Goal: Information Seeking & Learning: Learn about a topic

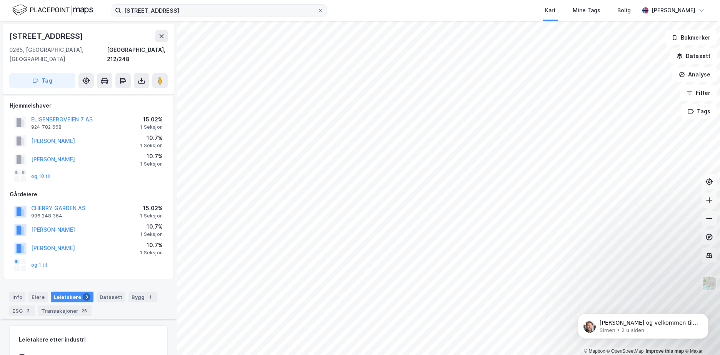
scroll to position [225, 0]
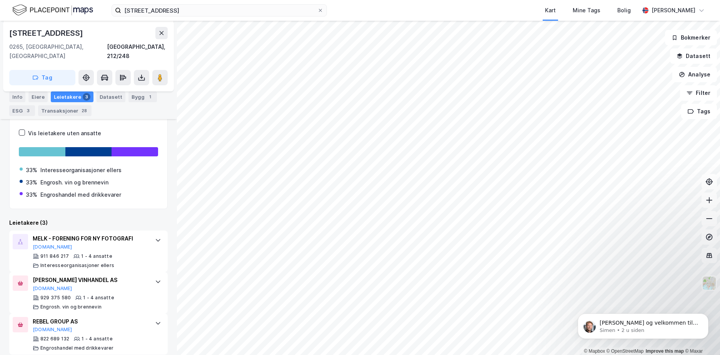
drag, startPoint x: 196, startPoint y: 17, endPoint x: 180, endPoint y: 17, distance: 15.4
click at [180, 17] on div "[STREET_ADDRESS] Kart Mine Tags Bolig [PERSON_NAME]" at bounding box center [360, 10] width 720 height 21
click at [186, 12] on input "[STREET_ADDRESS]" at bounding box center [219, 11] width 196 height 12
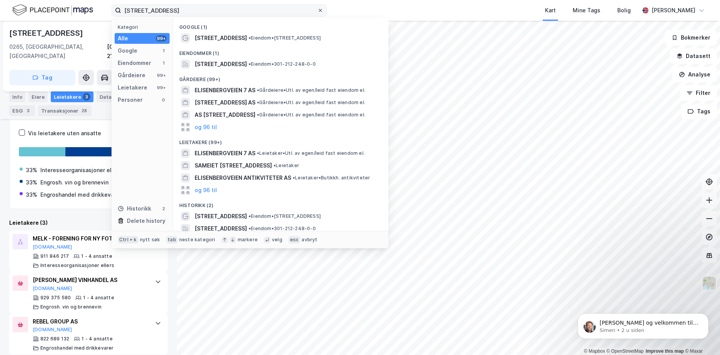
click at [322, 10] on icon at bounding box center [320, 10] width 5 height 5
click at [317, 10] on input "[STREET_ADDRESS]" at bounding box center [219, 11] width 196 height 12
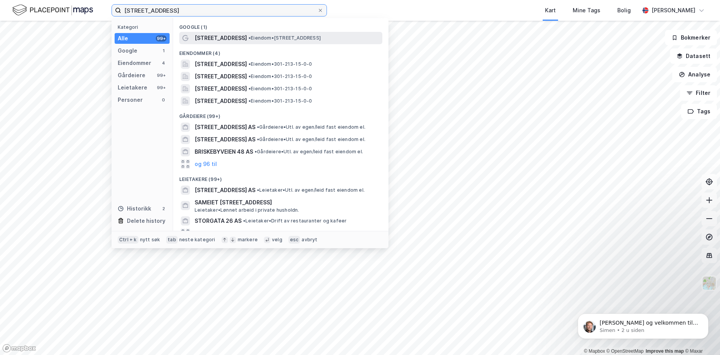
type input "[STREET_ADDRESS]"
click at [306, 36] on span "• Eiendom • [STREET_ADDRESS]" at bounding box center [284, 38] width 72 height 6
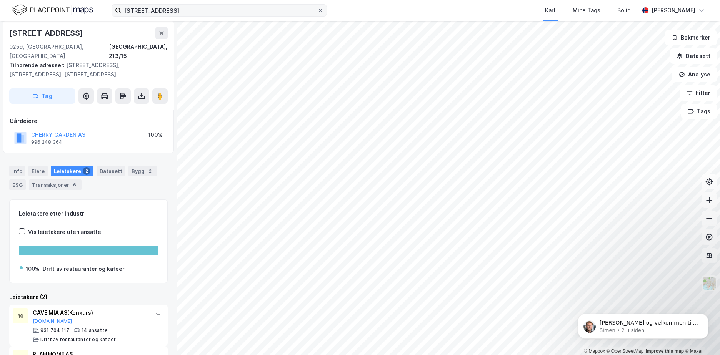
scroll to position [73, 0]
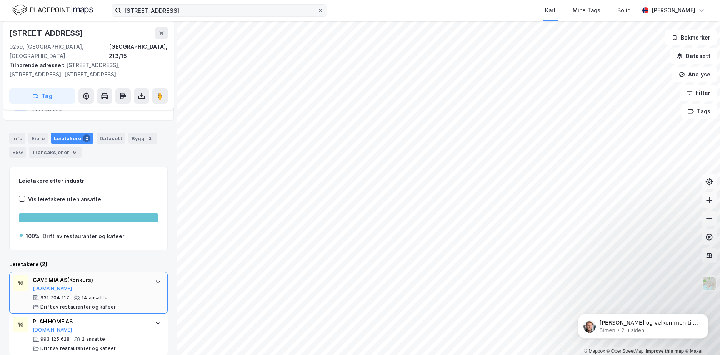
click at [69, 276] on div "CAVE MIA AS (Konkurs)" at bounding box center [90, 280] width 115 height 9
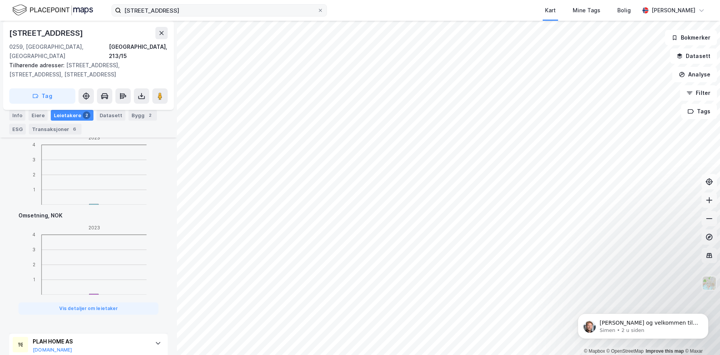
scroll to position [464, 0]
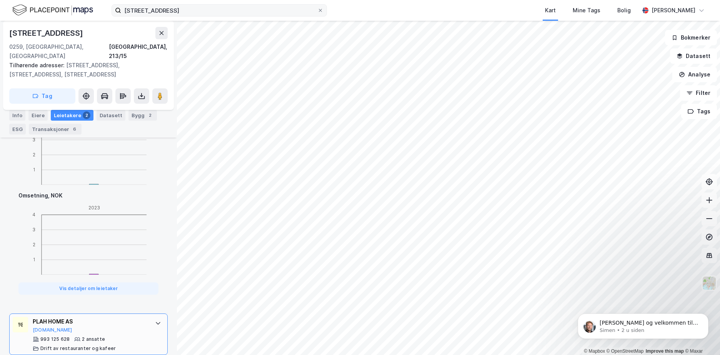
click at [98, 324] on div "PLAH HOME AS [DOMAIN_NAME] 993 125 628 2 ansatte Drift av restauranter og kafeer" at bounding box center [90, 334] width 115 height 35
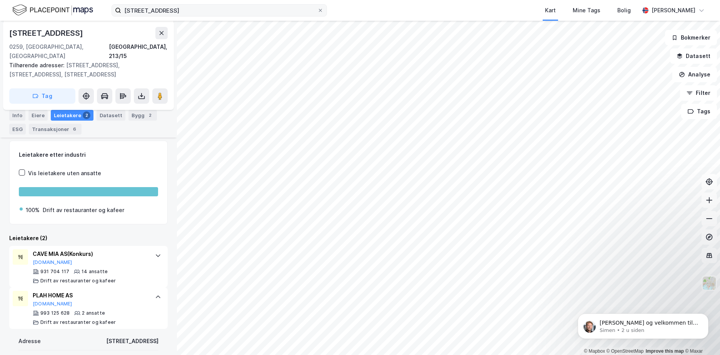
scroll to position [90, 0]
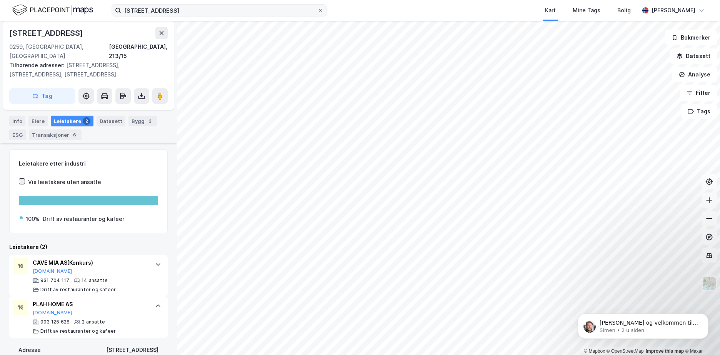
click at [20, 179] on icon at bounding box center [21, 181] width 5 height 5
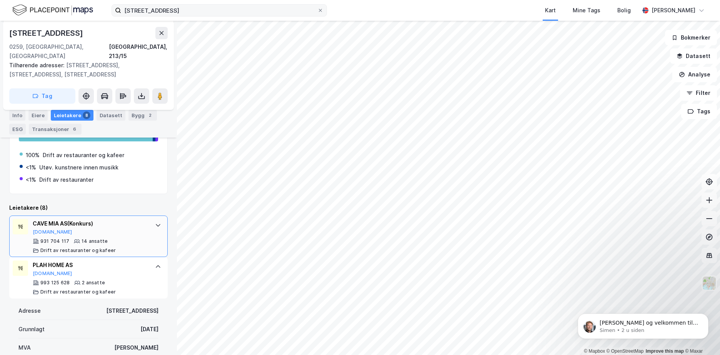
scroll to position [115, 0]
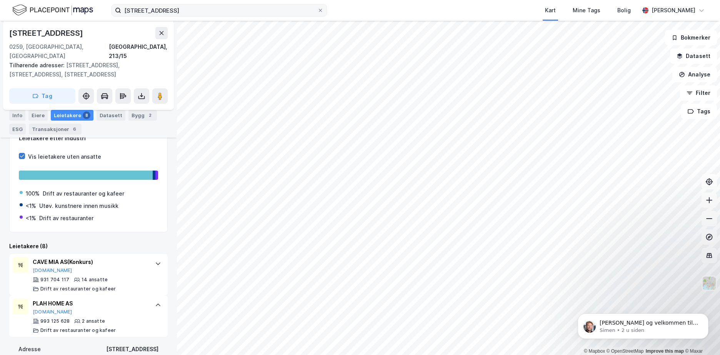
click at [22, 153] on icon at bounding box center [21, 155] width 5 height 5
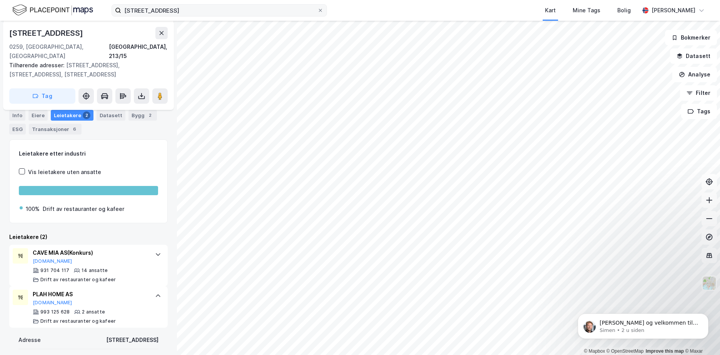
scroll to position [23, 0]
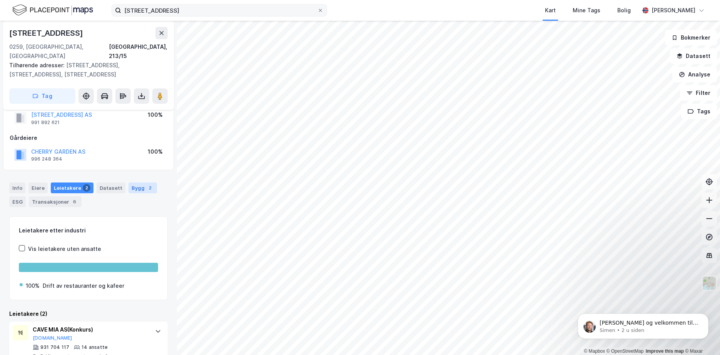
click at [137, 183] on div "Bygg 2" at bounding box center [142, 188] width 28 height 11
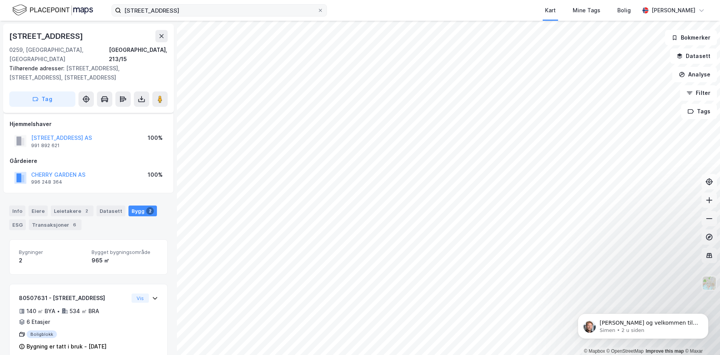
scroll to position [76, 0]
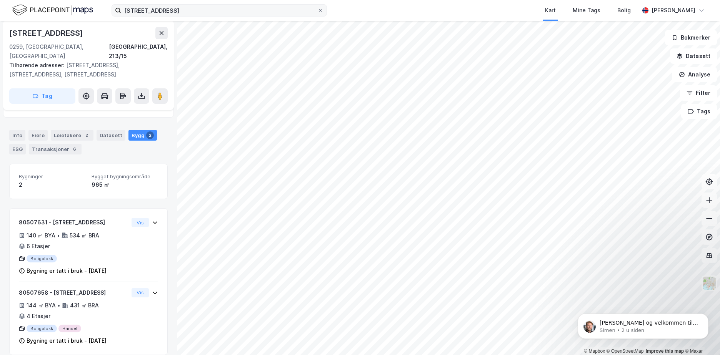
click at [373, 0] on html "[STREET_ADDRESS] Kart Mine Tags Bolig [PERSON_NAME] © Mapbox © OpenStreetMap Im…" at bounding box center [360, 177] width 720 height 355
click at [429, 192] on div "© Mapbox © OpenStreetMap Improve this map © [GEOGRAPHIC_DATA][STREET_ADDRESS] T…" at bounding box center [360, 188] width 720 height 334
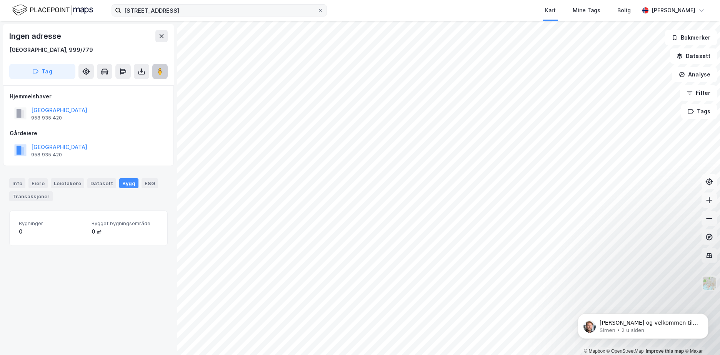
click at [412, 153] on div "© Mapbox © OpenStreetMap Improve this map © Maxar Ingen adresse [GEOGRAPHIC_DAT…" at bounding box center [360, 188] width 720 height 334
click at [415, 144] on div "© Mapbox © OpenStreetMap Improve this map © Maxar Ingen adresse [GEOGRAPHIC_DAT…" at bounding box center [360, 188] width 720 height 334
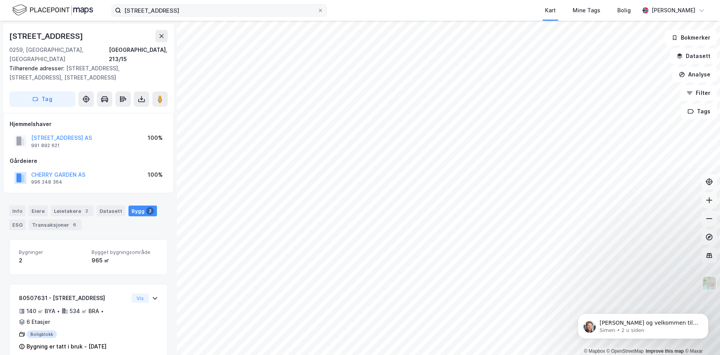
scroll to position [76, 0]
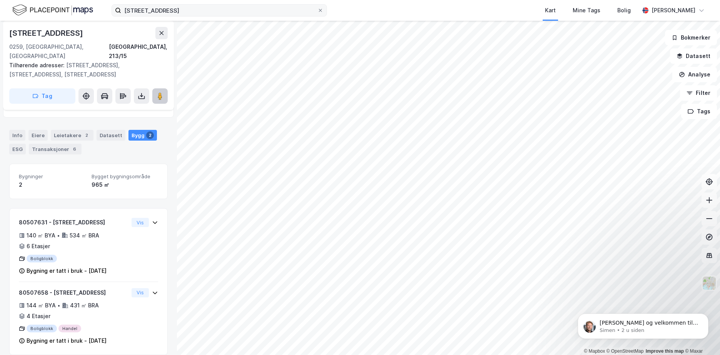
click at [163, 92] on icon at bounding box center [160, 96] width 8 height 8
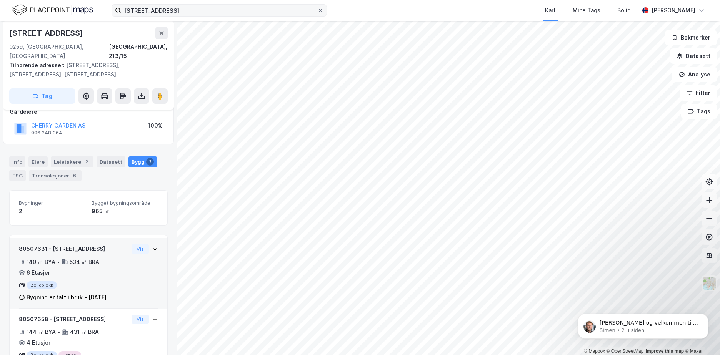
scroll to position [37, 0]
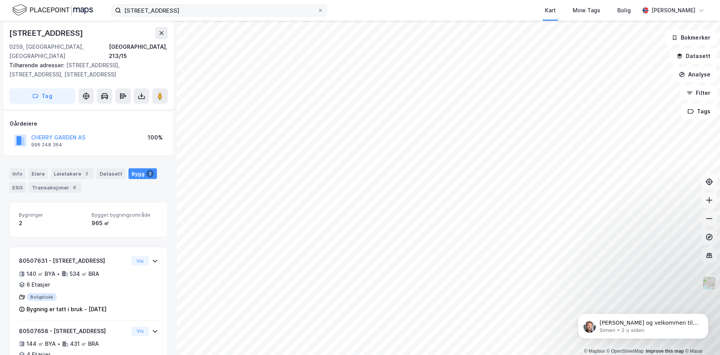
drag, startPoint x: 63, startPoint y: 164, endPoint x: 91, endPoint y: 177, distance: 30.6
click at [63, 168] on div "Leietakere 2" at bounding box center [72, 173] width 43 height 11
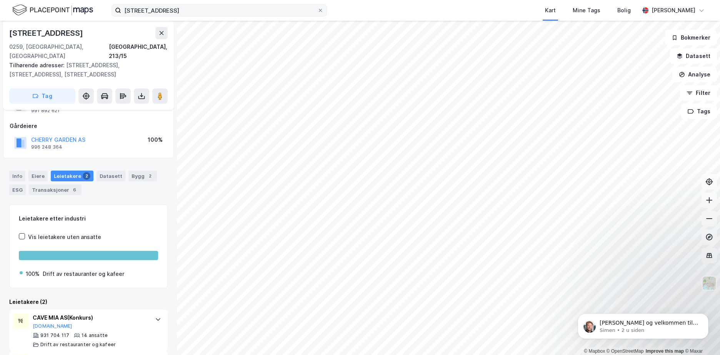
scroll to position [73, 0]
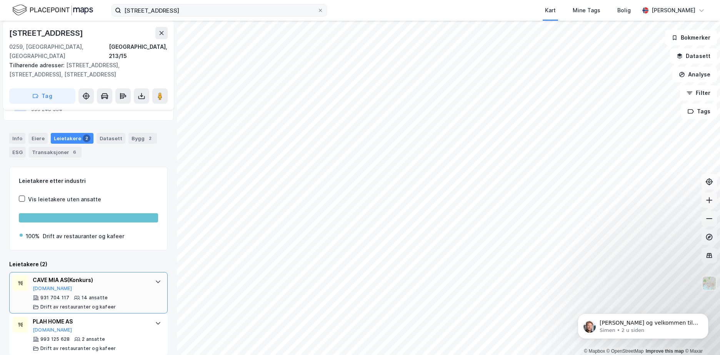
click at [110, 276] on div "CAVE MIA AS (Konkurs) [DOMAIN_NAME]" at bounding box center [90, 284] width 115 height 16
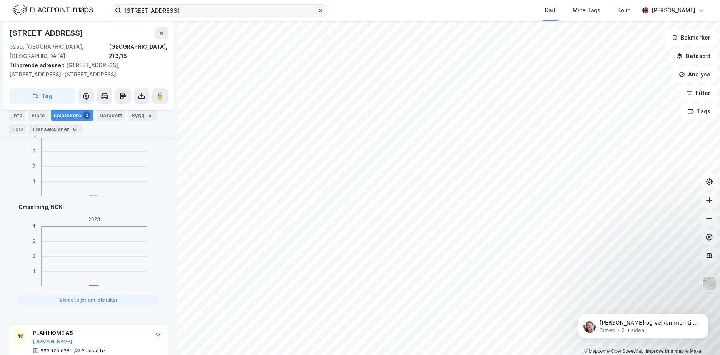
scroll to position [464, 0]
